Goal: Task Accomplishment & Management: Manage account settings

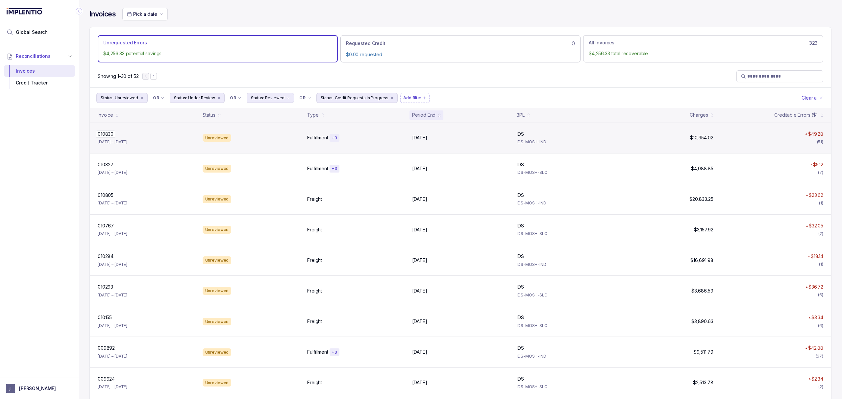
click at [109, 136] on p "010830" at bounding box center [105, 134] width 19 height 7
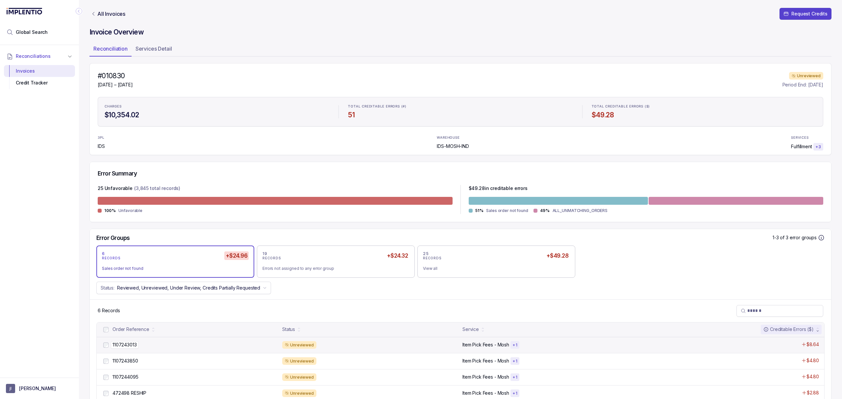
click at [121, 343] on p "1107243013" at bounding box center [125, 344] width 28 height 7
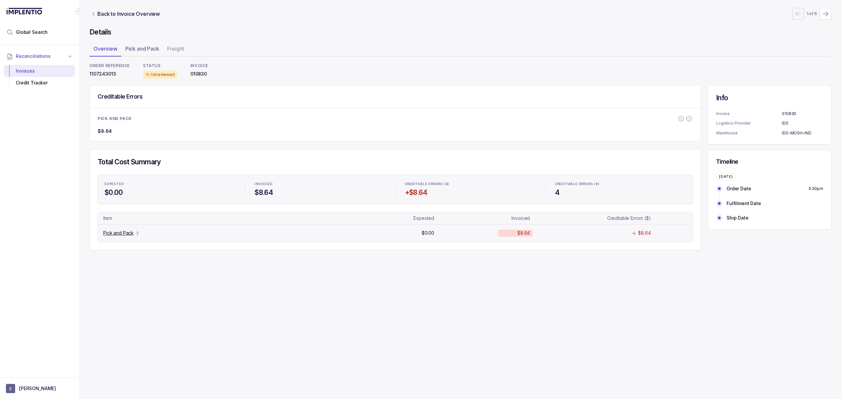
click at [129, 236] on p "Pick and Pack" at bounding box center [118, 233] width 30 height 7
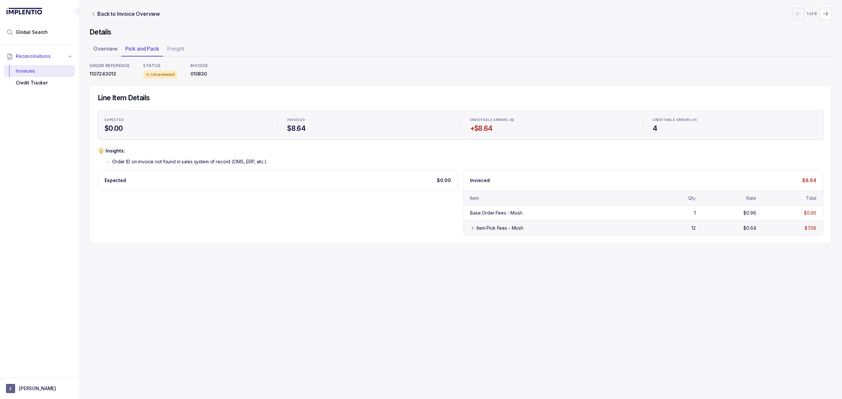
click at [481, 230] on div "Item Pick Fees - Mosh" at bounding box center [500, 228] width 47 height 7
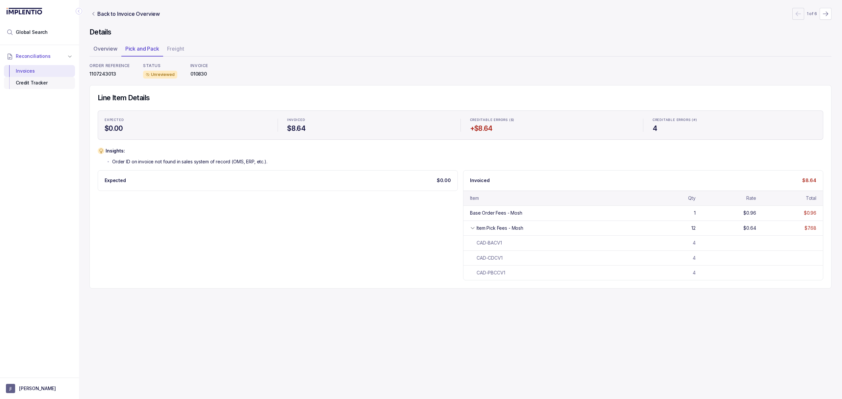
click at [30, 80] on div "Credit Tracker" at bounding box center [39, 83] width 61 height 12
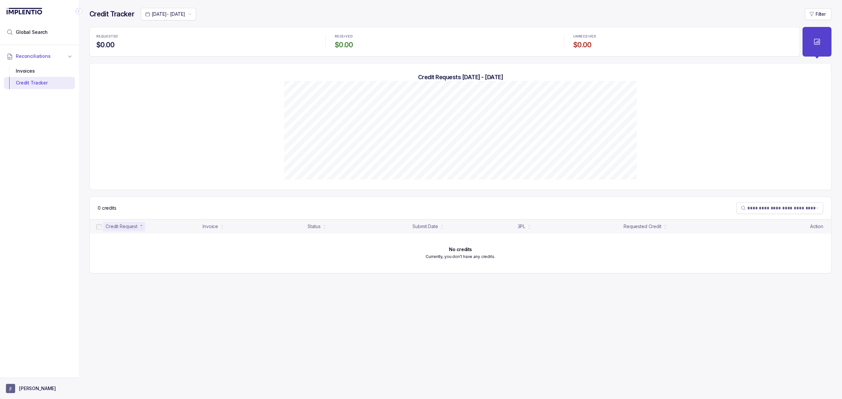
click at [30, 389] on p "justin lau" at bounding box center [37, 388] width 37 height 7
click at [32, 374] on p "Logout" at bounding box center [43, 374] width 55 height 7
